Goal: Task Accomplishment & Management: Complete application form

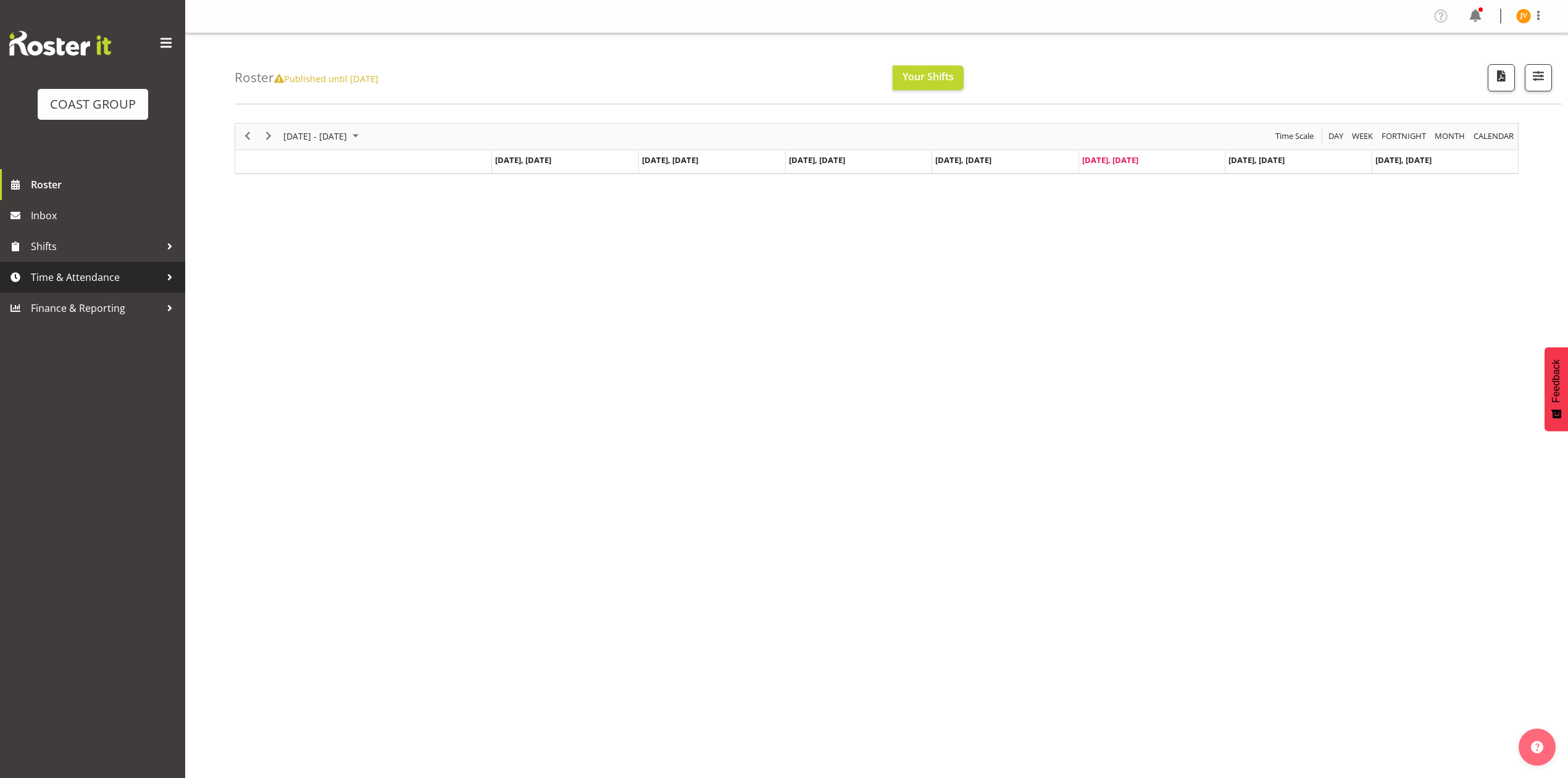
click at [122, 278] on span "Time & Attendance" at bounding box center [95, 277] width 129 height 18
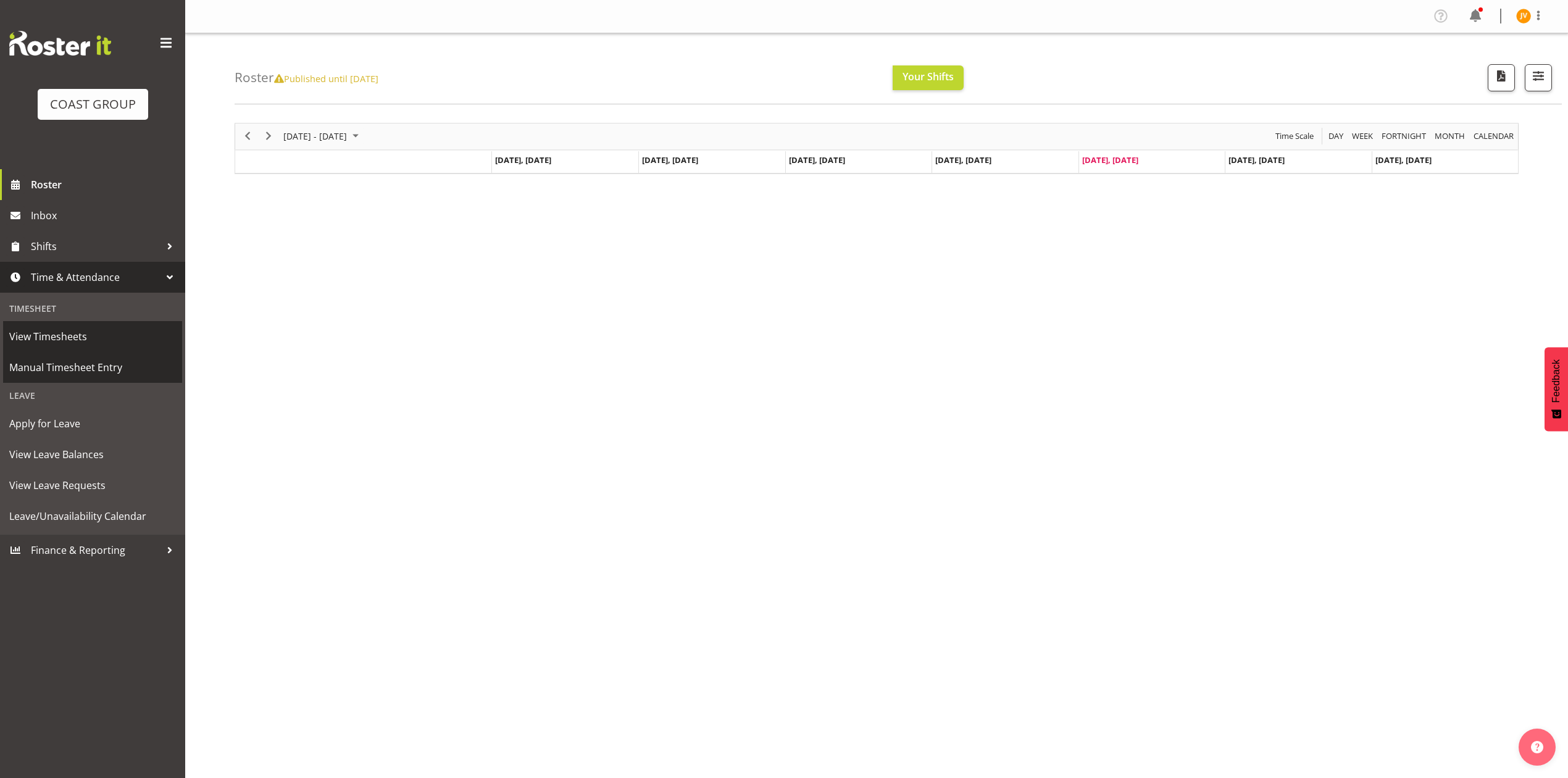
click at [84, 355] on link "Manual Timesheet Entry" at bounding box center [92, 367] width 179 height 31
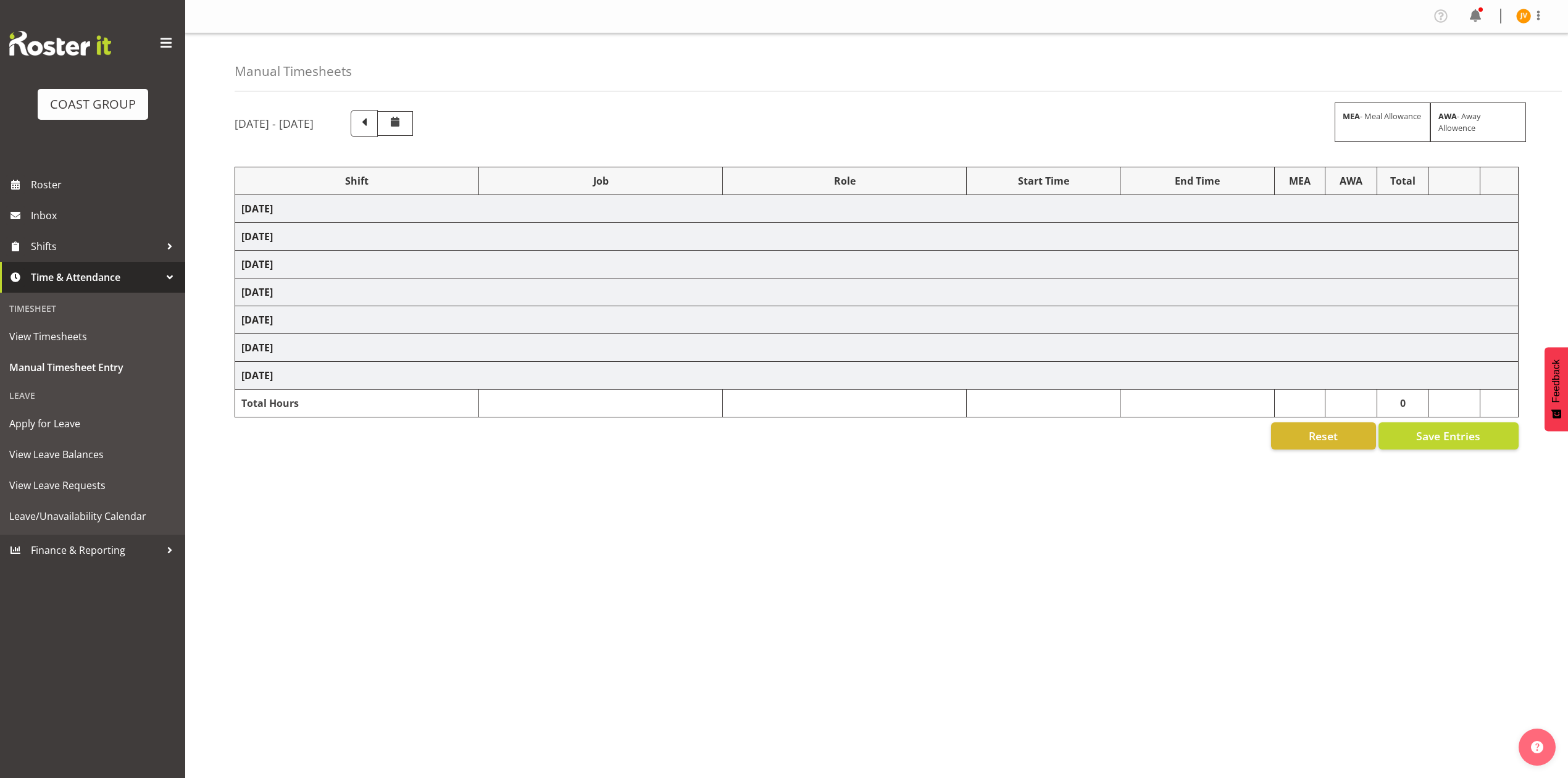
select select "1881"
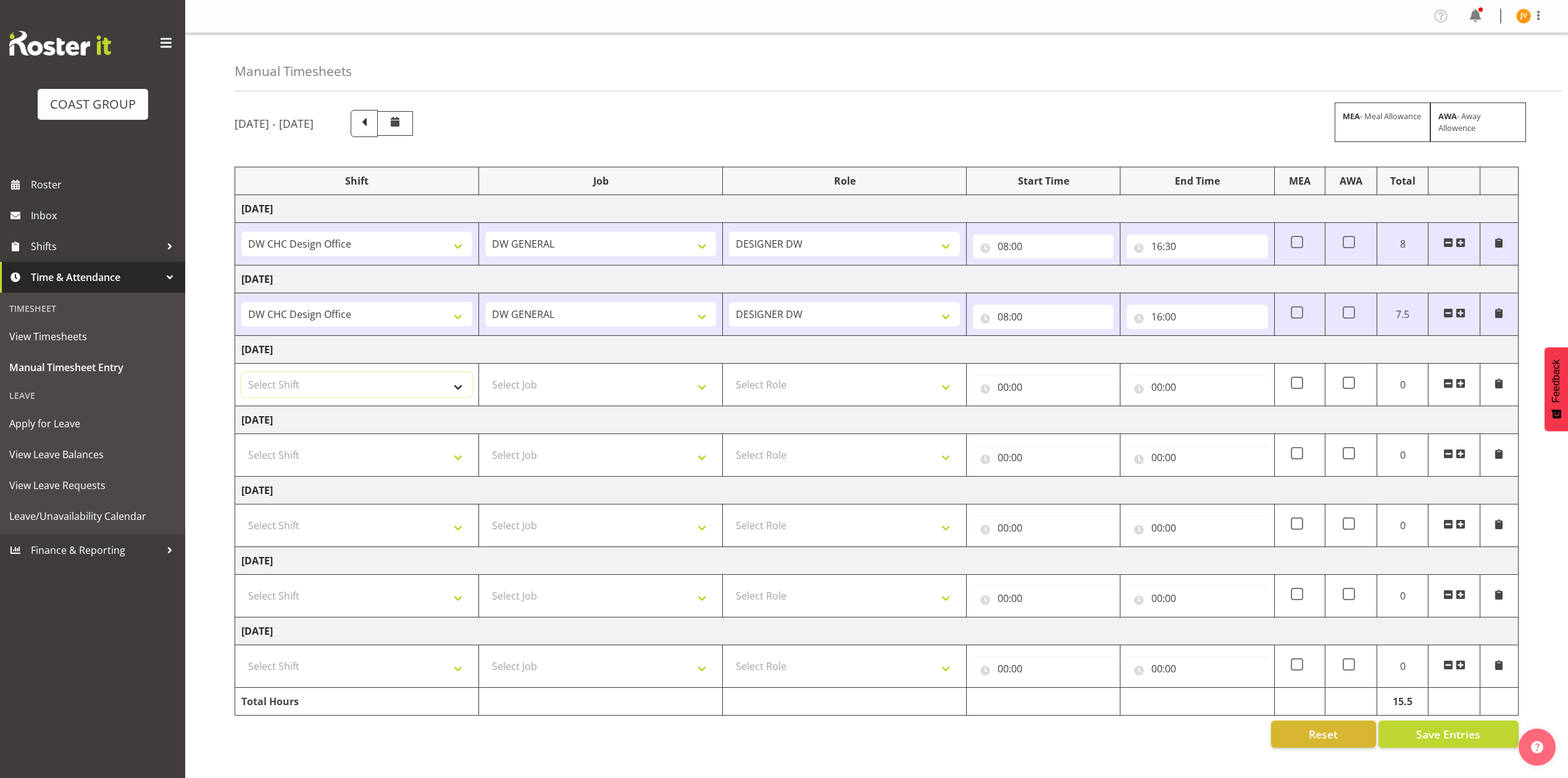
click at [422, 376] on select "Select Shift DW CHC Design Office DW CHC General Work Aug DW CHC General Work D…" at bounding box center [357, 384] width 231 height 24
select select "1512"
click at [241, 374] on select "Select Shift DW CHC Design Office DW CHC General Work Aug DW CHC General Work D…" at bounding box center [357, 384] width 231 height 24
click at [547, 367] on td "Select Job 1 Carlton Events 1 [PERSON_NAME][GEOGRAPHIC_DATA] 1 [PERSON_NAME][GE…" at bounding box center [601, 385] width 244 height 43
click at [552, 393] on select "Select Job 1 Carlton Events 1 [PERSON_NAME][GEOGRAPHIC_DATA] 1 [PERSON_NAME][GE…" at bounding box center [601, 384] width 231 height 24
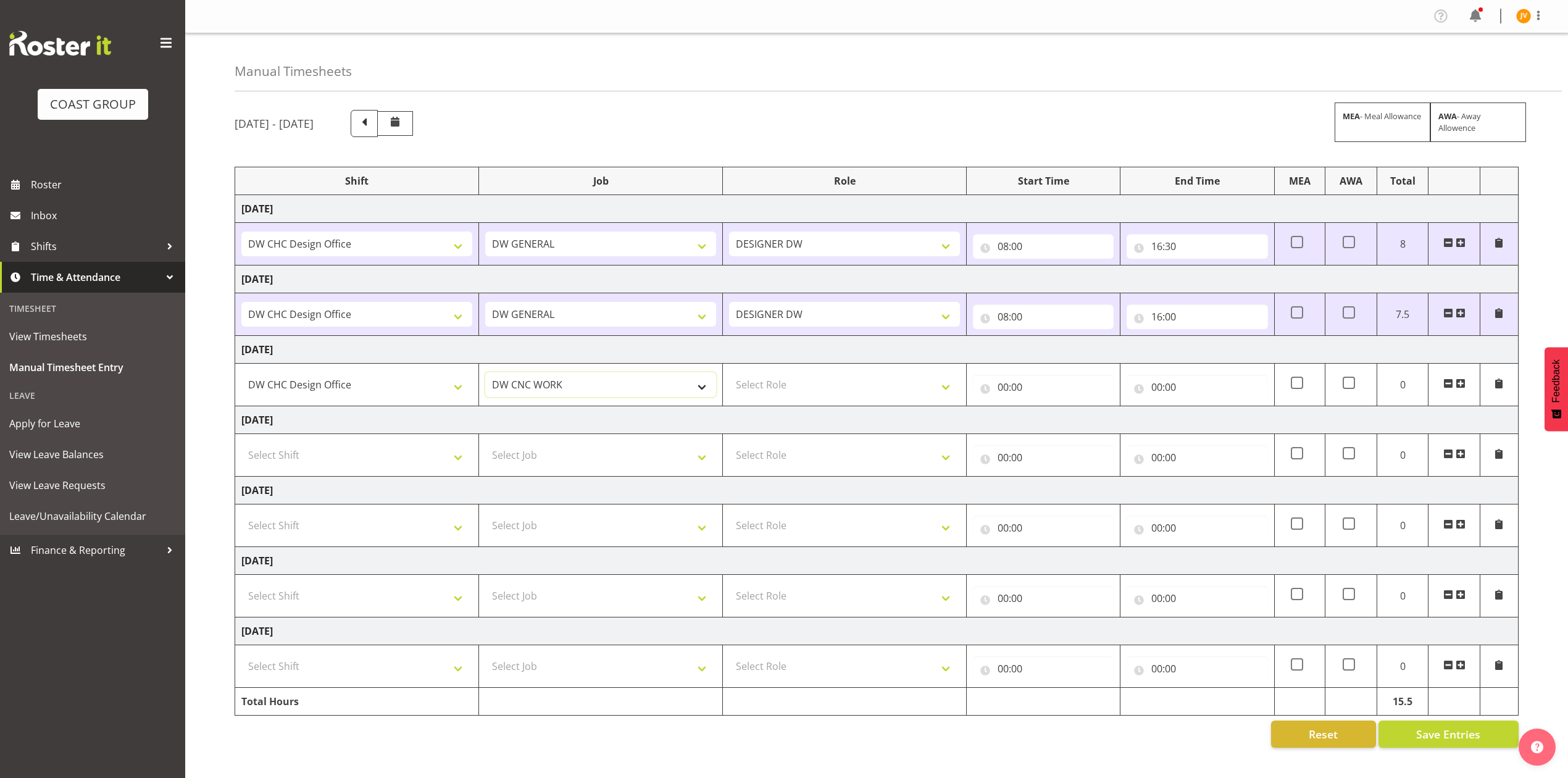
click at [555, 387] on select "1 Carlton Events 1 [PERSON_NAME] 1 [PERSON_NAME][GEOGRAPHIC_DATA] 1 EHS WAREHOU…" at bounding box center [601, 384] width 231 height 24
select select "1881"
click at [485, 374] on select "1 Carlton Events 1 [PERSON_NAME] 1 [PERSON_NAME][GEOGRAPHIC_DATA] 1 EHS WAREHOU…" at bounding box center [601, 384] width 231 height 24
click at [732, 396] on select "Select Role DESIGNER [PERSON_NAME]" at bounding box center [845, 384] width 231 height 24
select select "221"
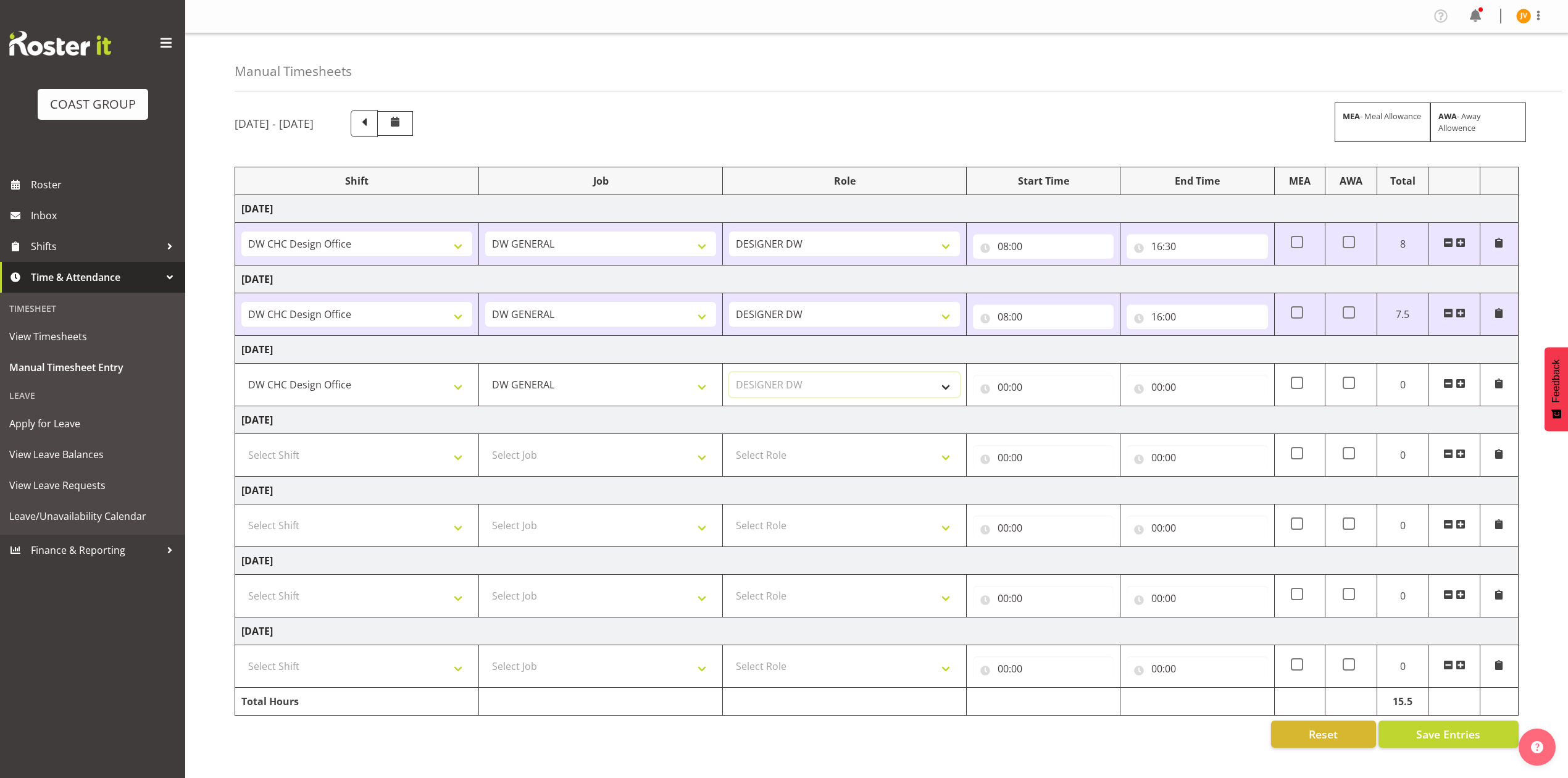
click at [729, 374] on select "Select Role DESIGNER [PERSON_NAME]" at bounding box center [845, 384] width 231 height 24
click at [1000, 388] on input "00:00" at bounding box center [1043, 387] width 141 height 24
click at [1061, 426] on select "00 01 02 03 04 05 06 07 08 09 10 11 12 13 14 15 16 17 18 19 20 21 22 23" at bounding box center [1057, 419] width 28 height 24
select select "7"
click at [1043, 409] on select "00 01 02 03 04 05 06 07 08 09 10 11 12 13 14 15 16 17 18 19 20 21 22 23" at bounding box center [1057, 419] width 28 height 24
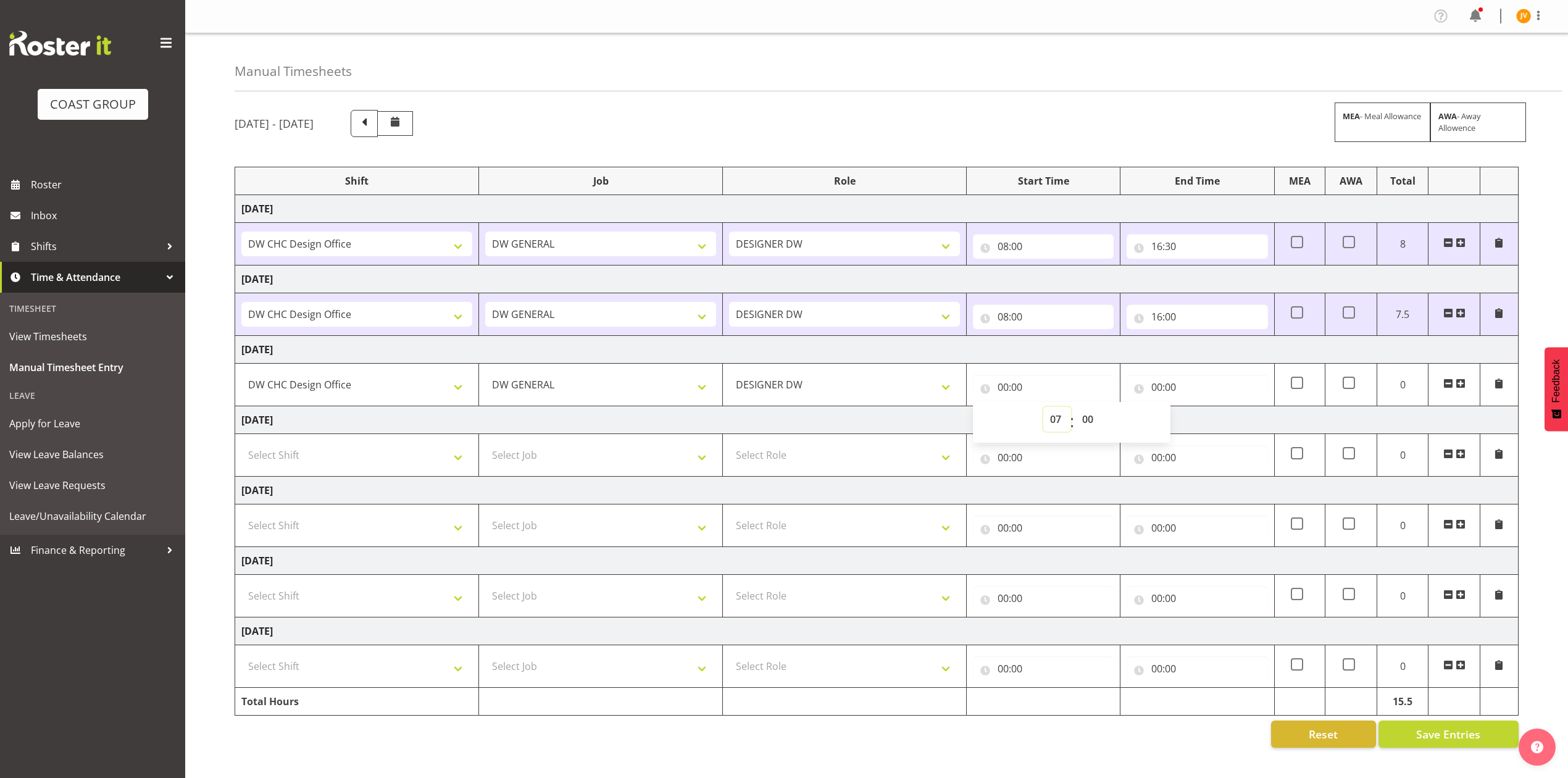
type input "07:00"
click at [1098, 421] on select "00 01 02 03 04 05 06 07 08 09 10 11 12 13 14 15 16 17 18 19 20 21 22 23 24 25 2…" at bounding box center [1090, 419] width 28 height 24
select select "30"
click at [1076, 409] on select "00 01 02 03 04 05 06 07 08 09 10 11 12 13 14 15 16 17 18 19 20 21 22 23 24 25 2…" at bounding box center [1090, 419] width 28 height 24
type input "07:30"
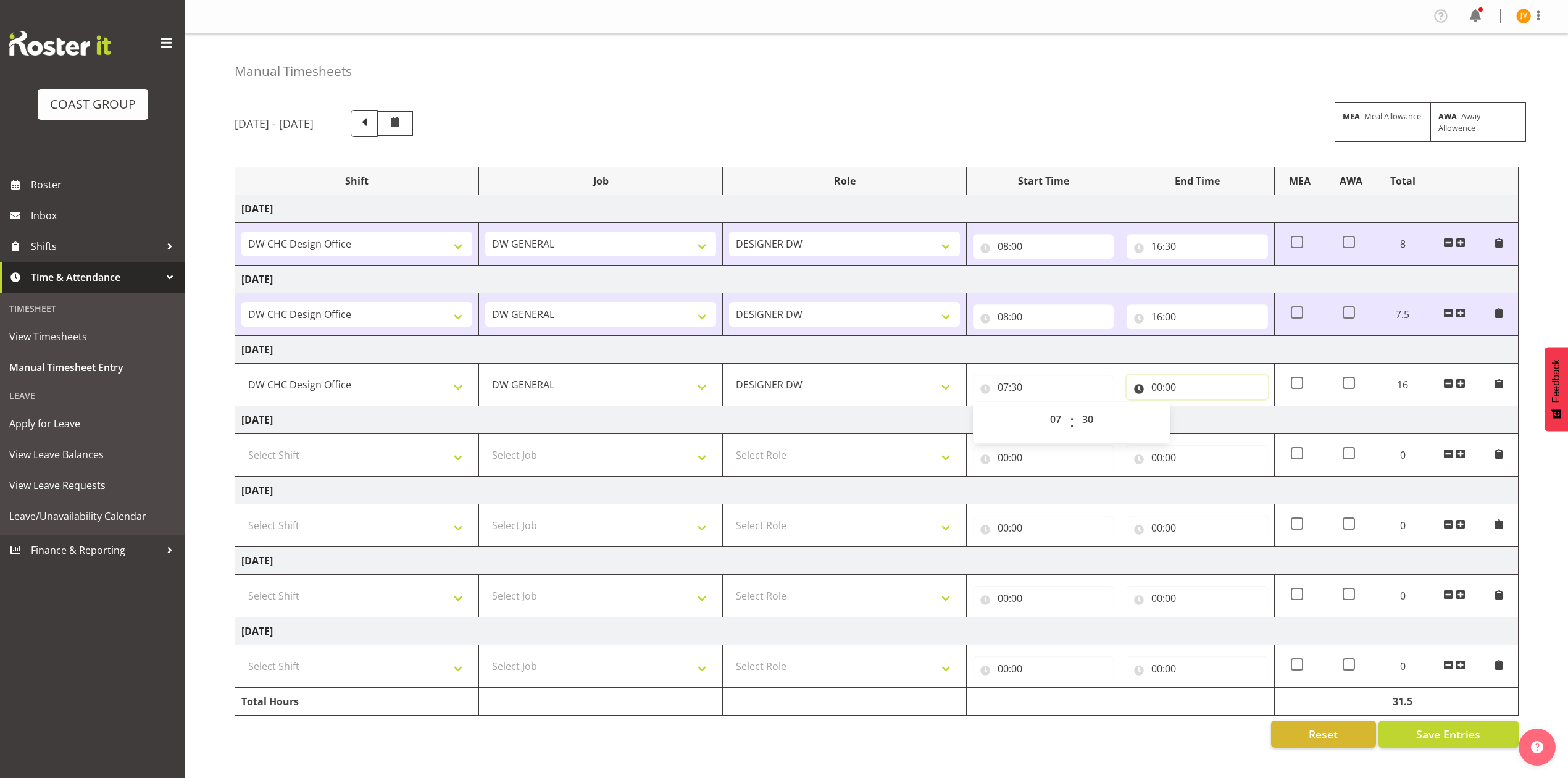
click at [1157, 388] on input "00:00" at bounding box center [1197, 387] width 141 height 24
click at [1210, 427] on select "00 01 02 03 04 05 06 07 08 09 10 11 12 13 14 15 16 17 18 19 20 21 22 23" at bounding box center [1211, 419] width 28 height 24
select select "16"
click at [1197, 409] on select "00 01 02 03 04 05 06 07 08 09 10 11 12 13 14 15 16 17 18 19 20 21 22 23" at bounding box center [1211, 419] width 28 height 24
type input "16:00"
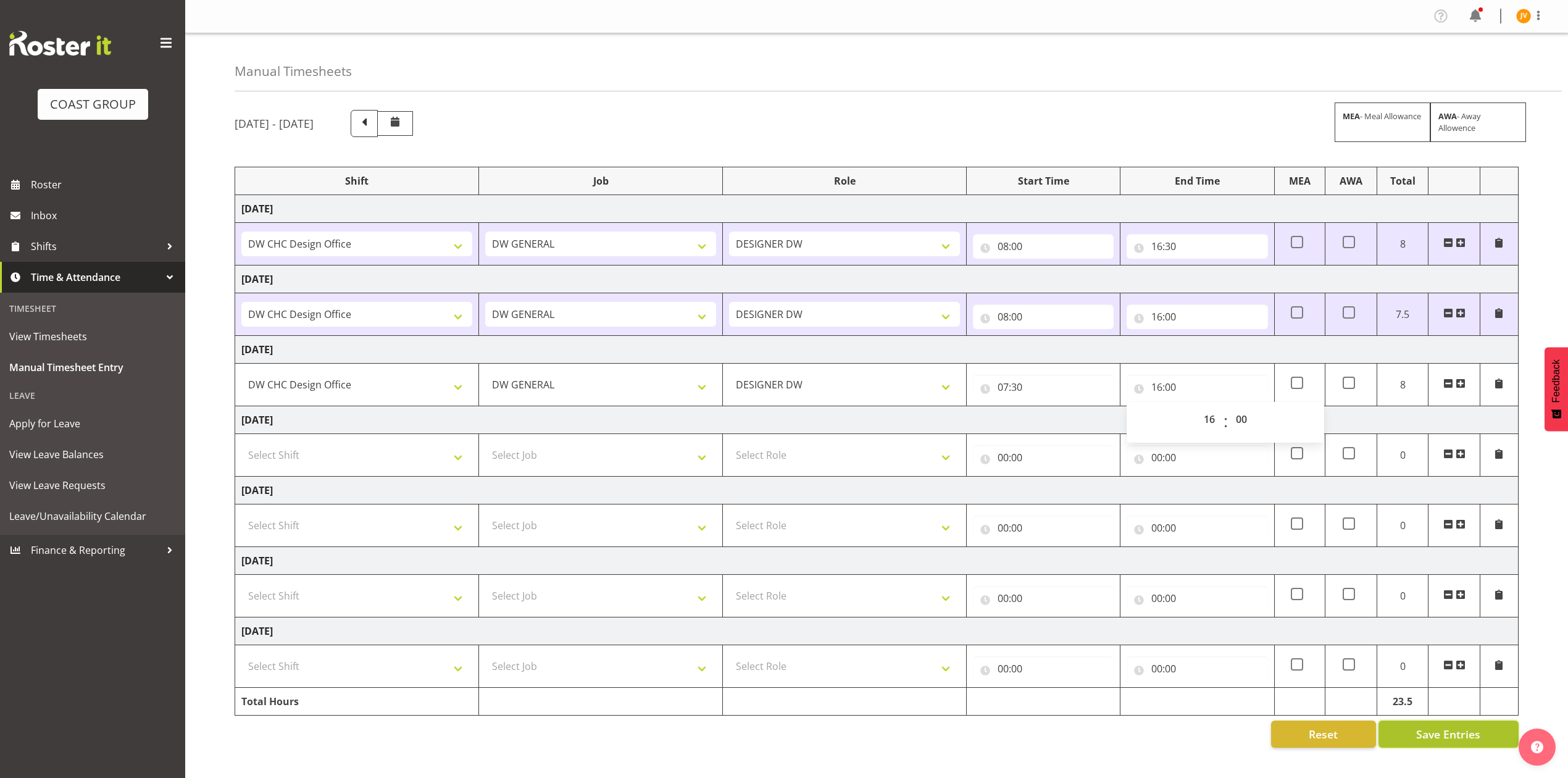
click at [1451, 742] on span "Save Entries" at bounding box center [1448, 734] width 64 height 16
